Goal: Use online tool/utility: Utilize a website feature to perform a specific function

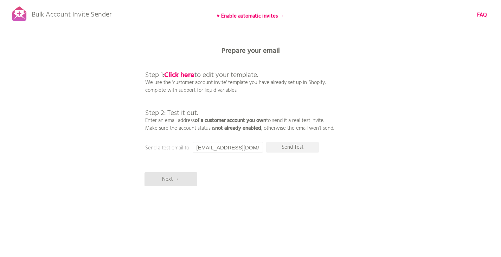
drag, startPoint x: 145, startPoint y: 121, endPoint x: 341, endPoint y: 120, distance: 196.1
click at [341, 120] on div "Bulk Account Invite Sender ♥ Enable automatic invites → FAQ Skipped syncing cus…" at bounding box center [250, 123] width 501 height 246
click at [143, 129] on div "Bulk Account Invite Sender ♥ Enable automatic invites → FAQ Skipped syncing cus…" at bounding box center [250, 123] width 501 height 246
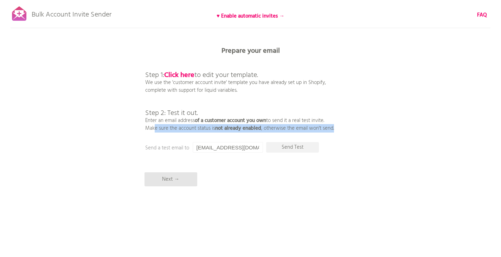
drag, startPoint x: 143, startPoint y: 129, endPoint x: 344, endPoint y: 128, distance: 201.0
click at [344, 128] on div "Bulk Account Invite Sender ♥ Enable automatic invites → FAQ Skipped syncing cus…" at bounding box center [250, 123] width 501 height 246
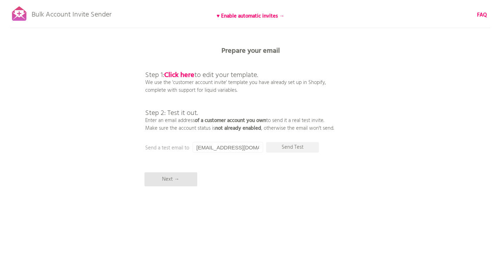
click at [265, 171] on div "Bulk Account Invite Sender ♥ Enable automatic invites → FAQ Skipped syncing cus…" at bounding box center [250, 123] width 501 height 246
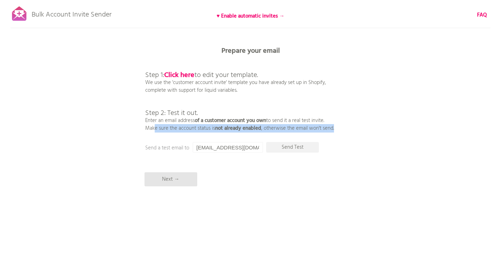
drag, startPoint x: 144, startPoint y: 130, endPoint x: 338, endPoint y: 134, distance: 193.7
click at [338, 134] on div "Bulk Account Invite Sender ♥ Enable automatic invites → FAQ Skipped syncing cus…" at bounding box center [250, 123] width 501 height 246
copy p "Make sure the account status is not already enabled , otherwise the email won't…"
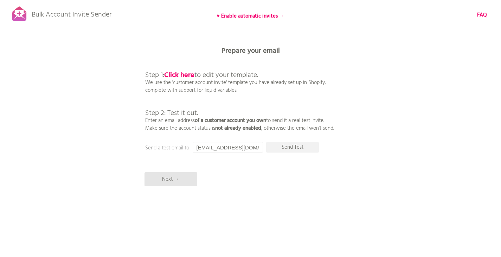
click at [224, 110] on p "Step 1: Click here to edit your template. We use the 'customer account invite' …" at bounding box center [239, 94] width 189 height 76
click at [199, 158] on div "Bulk Account Invite Sender ♥ Enable automatic invites → FAQ Skipped syncing cus…" at bounding box center [250, 123] width 501 height 246
